Goal: Information Seeking & Learning: Find contact information

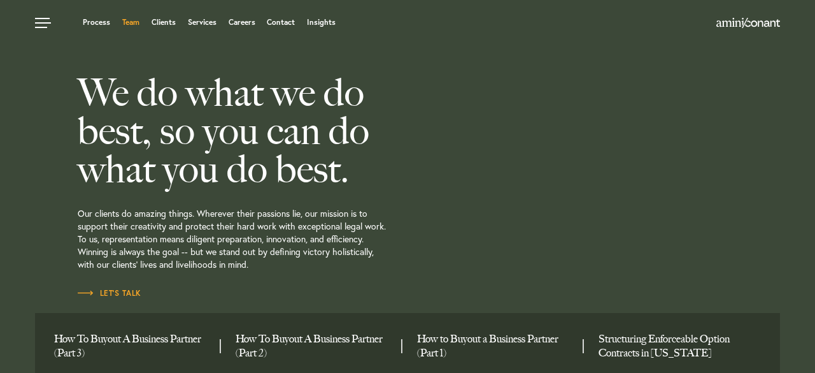
click at [138, 22] on link "Team" at bounding box center [130, 22] width 17 height 8
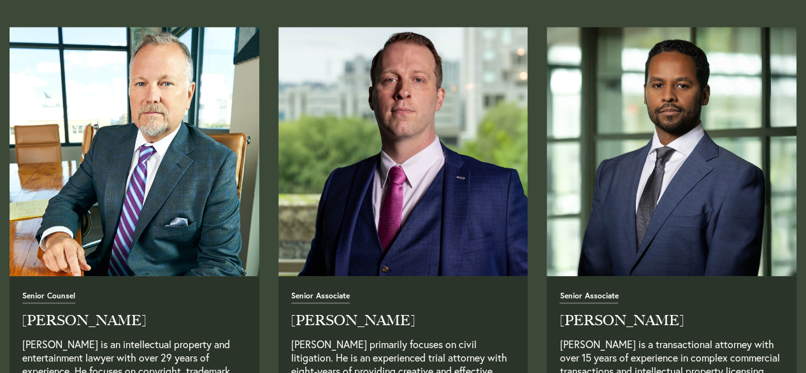
scroll to position [1003, 0]
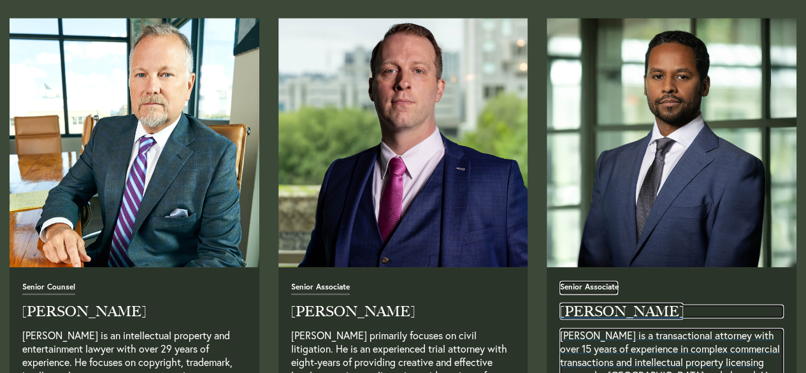
click at [566, 285] on span "Senior Associate" at bounding box center [588, 288] width 59 height 12
